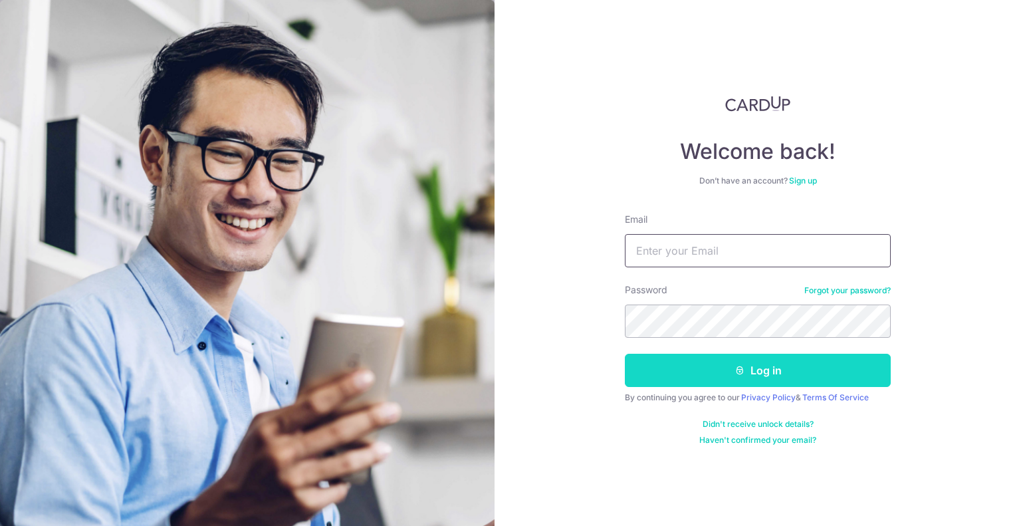
type input "jh69720@gmail.com"
click at [838, 366] on button "Log in" at bounding box center [758, 370] width 266 height 33
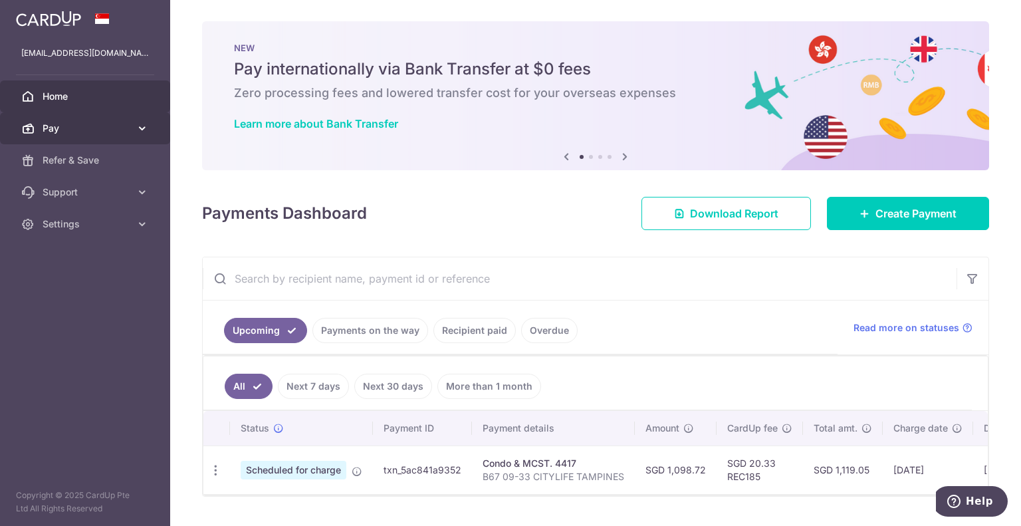
click at [142, 126] on icon at bounding box center [142, 128] width 13 height 13
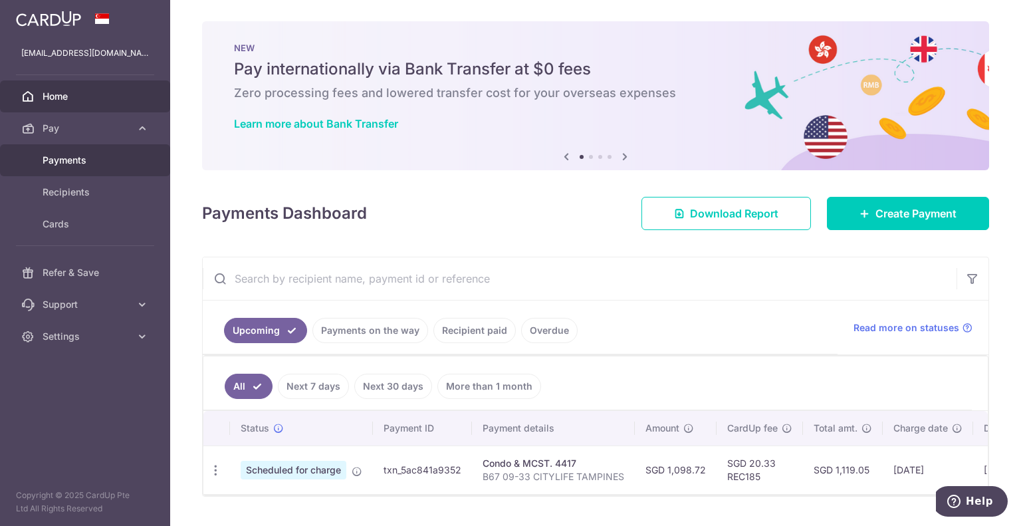
click at [108, 158] on span "Payments" at bounding box center [87, 160] width 88 height 13
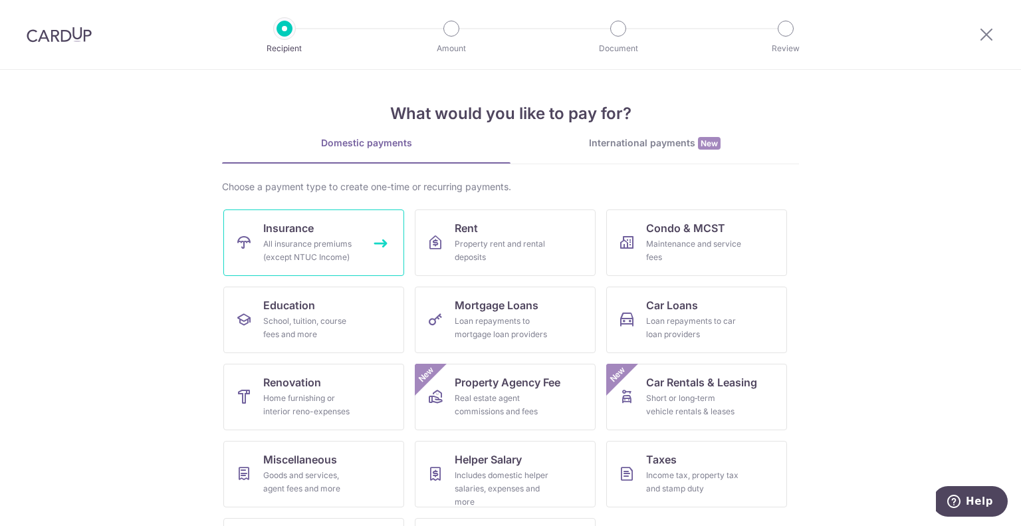
click at [279, 236] on link "Insurance All insurance premiums (except NTUC Income)" at bounding box center [313, 242] width 181 height 67
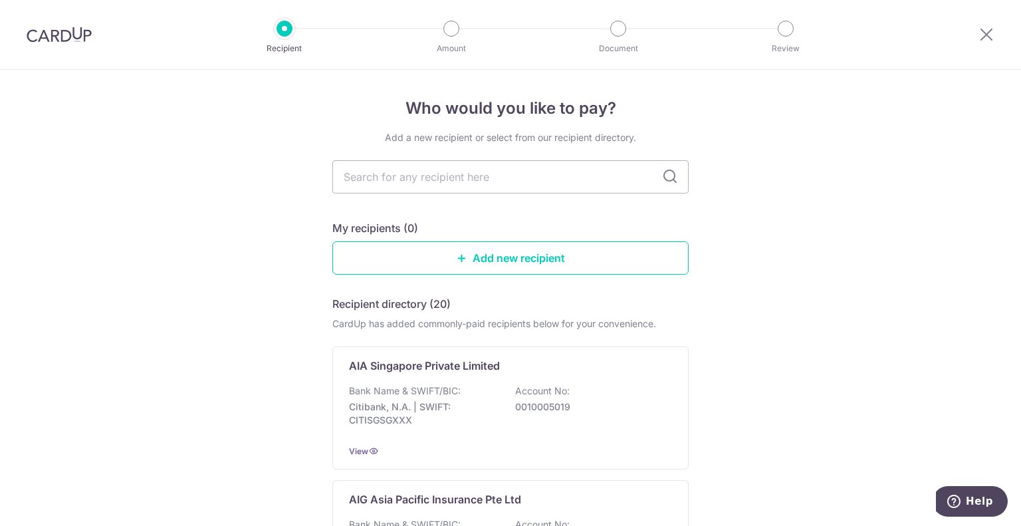
click at [662, 173] on icon at bounding box center [670, 177] width 16 height 16
click at [670, 174] on icon at bounding box center [670, 177] width 16 height 16
click at [533, 176] on input "text" at bounding box center [511, 176] width 356 height 33
type input "aia"
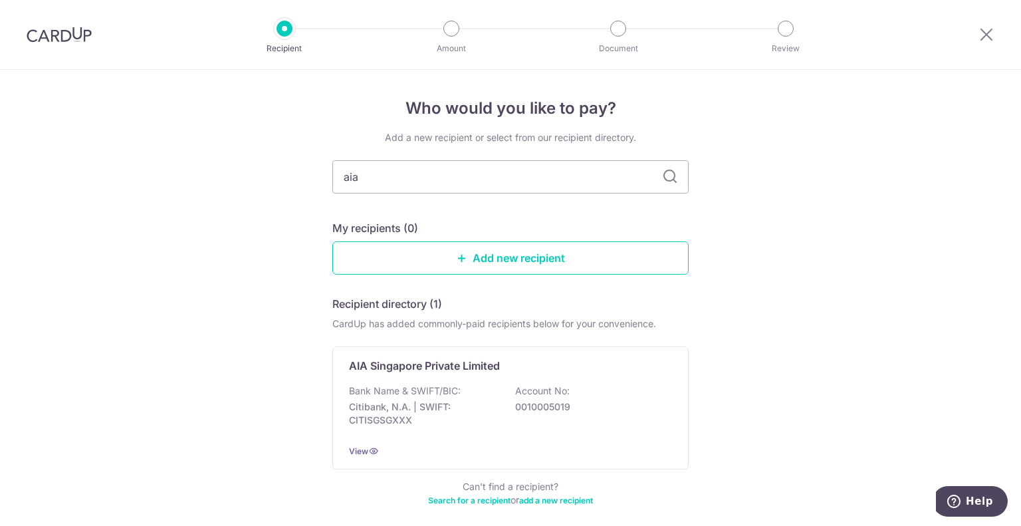
click at [666, 174] on icon at bounding box center [670, 177] width 16 height 16
click at [575, 173] on input "aia" at bounding box center [511, 176] width 356 height 33
type input "a"
type input "A"
type input "I"
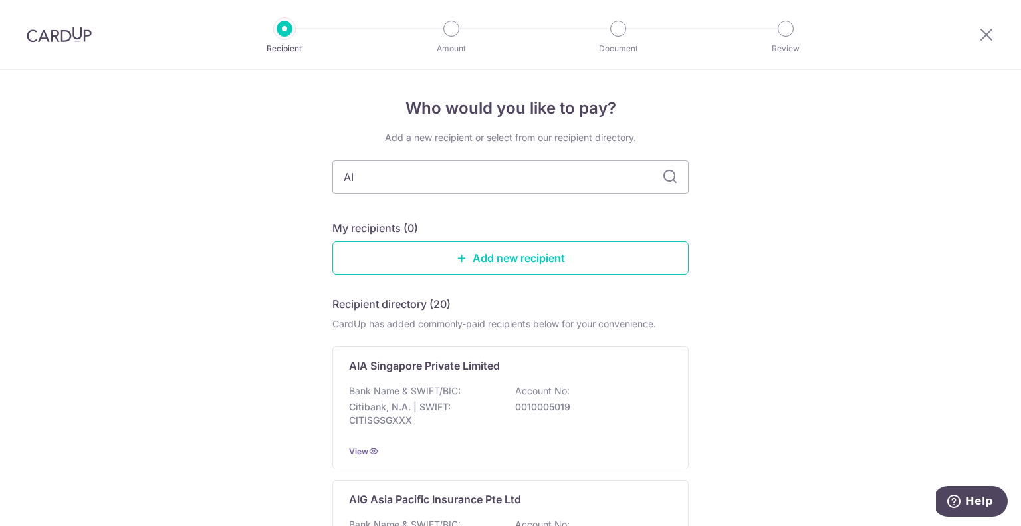
type input "AIA"
click at [666, 174] on icon at bounding box center [670, 177] width 16 height 16
click at [591, 137] on div "Add a new recipient or select from our recipient directory." at bounding box center [511, 137] width 356 height 13
click at [663, 177] on icon at bounding box center [670, 177] width 16 height 16
click at [611, 168] on input "AIA" at bounding box center [511, 176] width 356 height 33
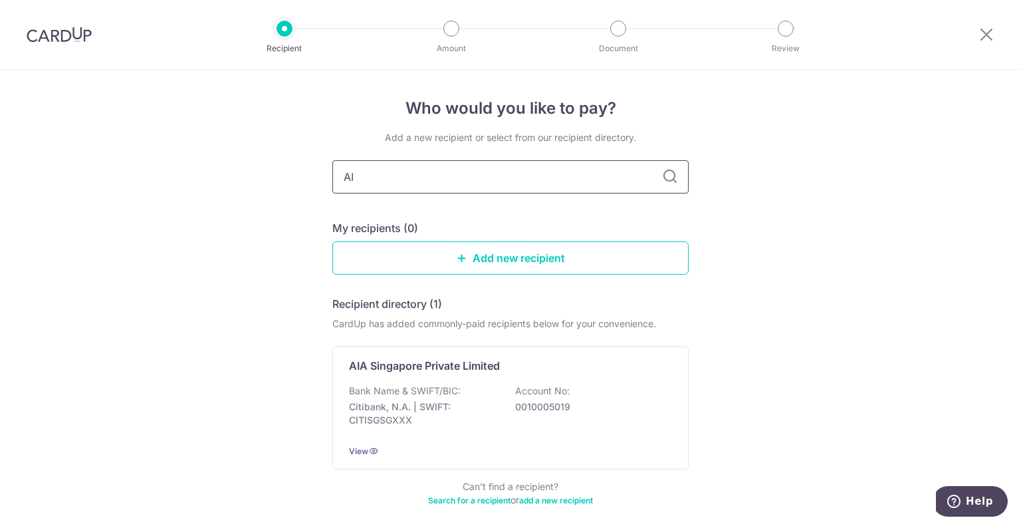
type input "A"
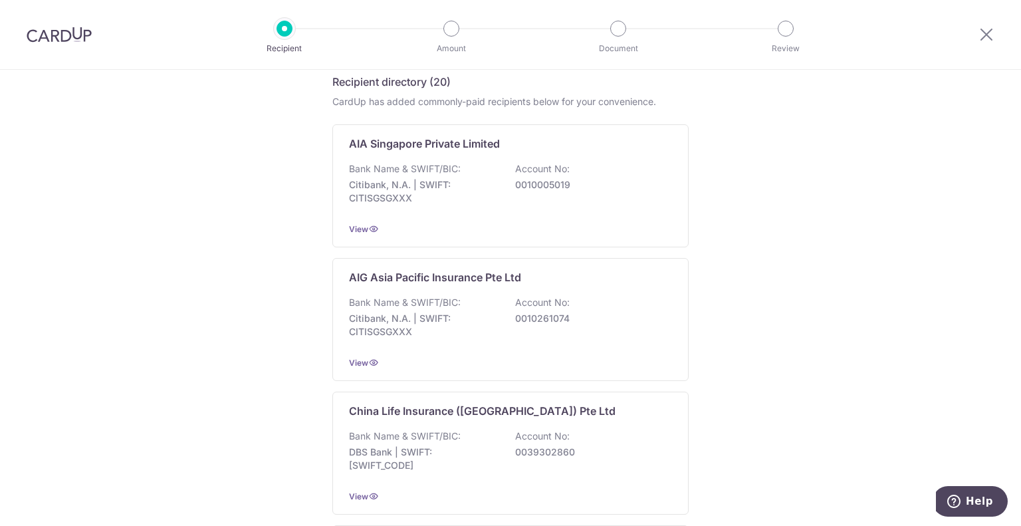
scroll to position [225, 0]
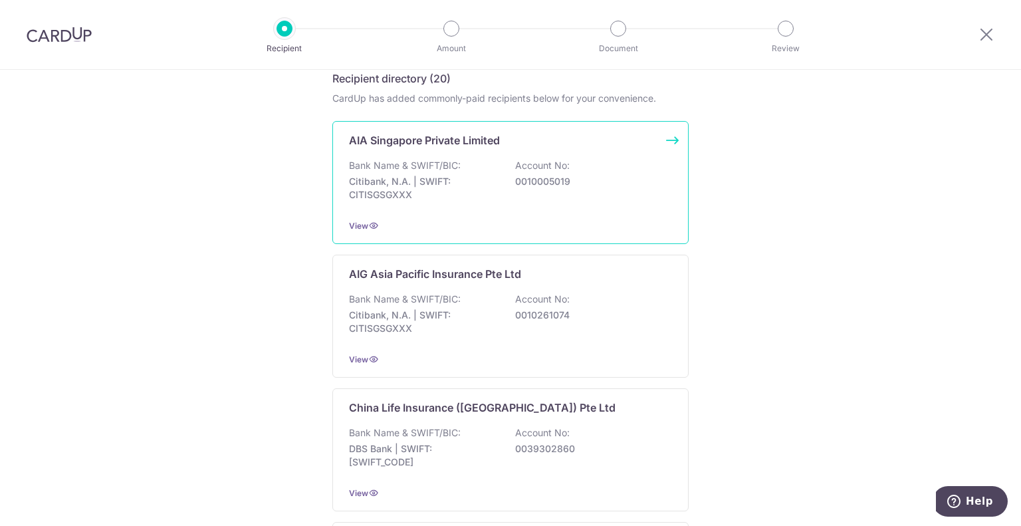
click at [396, 142] on p "AIA Singapore Private Limited" at bounding box center [424, 140] width 151 height 16
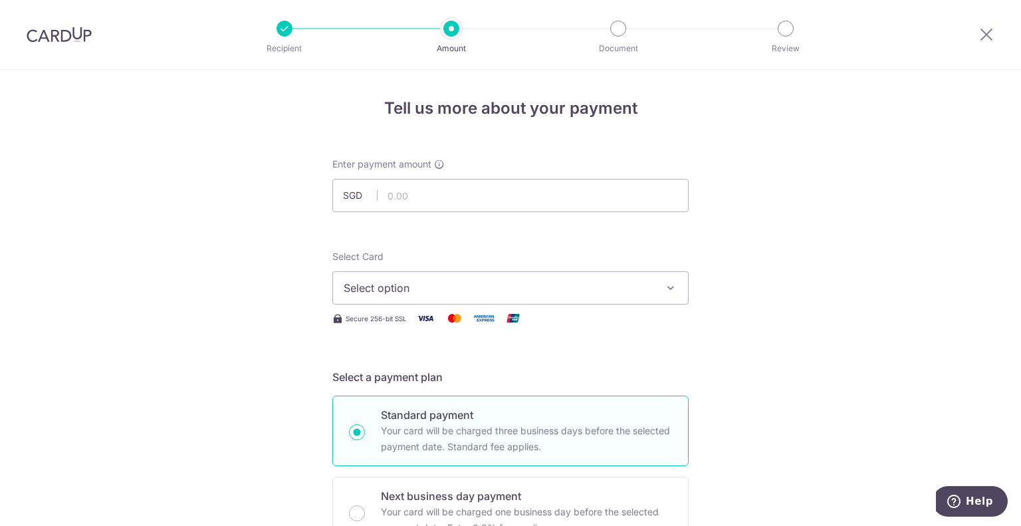
click at [669, 284] on icon "button" at bounding box center [670, 287] width 13 height 13
